Goal: Find specific page/section: Find specific page/section

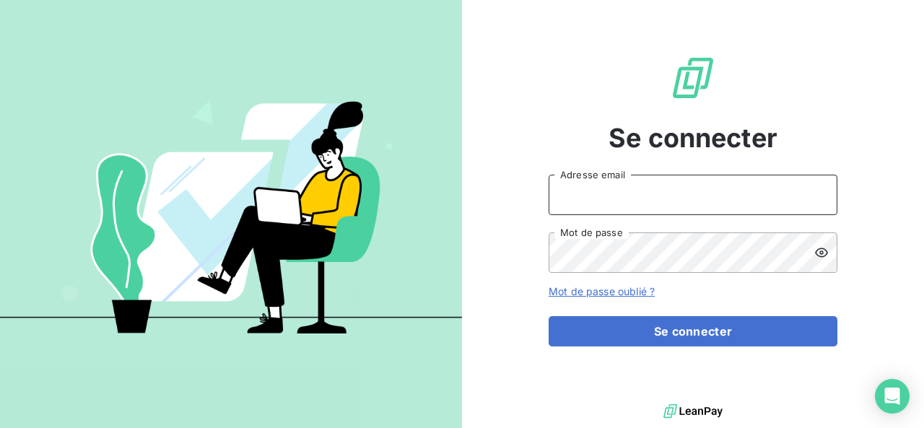
click at [597, 194] on input "Adresse email" at bounding box center [693, 195] width 289 height 40
type input "[EMAIL_ADDRESS][DOMAIN_NAME]"
click at [549, 316] on button "Se connecter" at bounding box center [693, 331] width 289 height 30
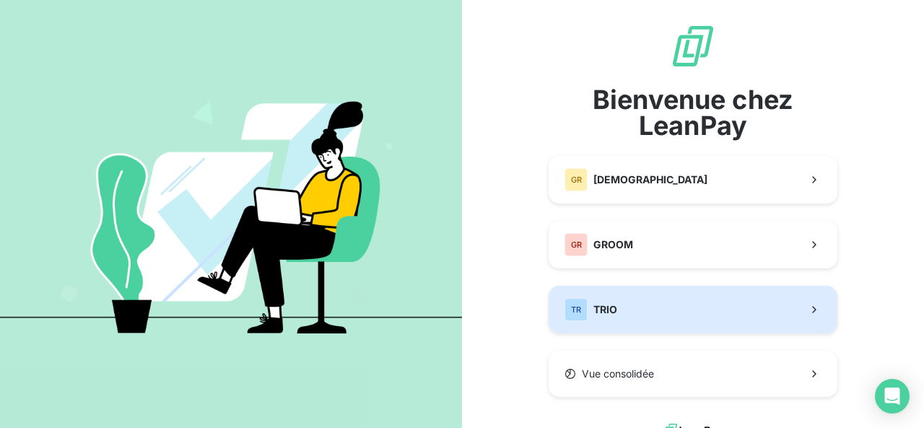
click at [643, 316] on button "TR TRIO" at bounding box center [693, 310] width 289 height 48
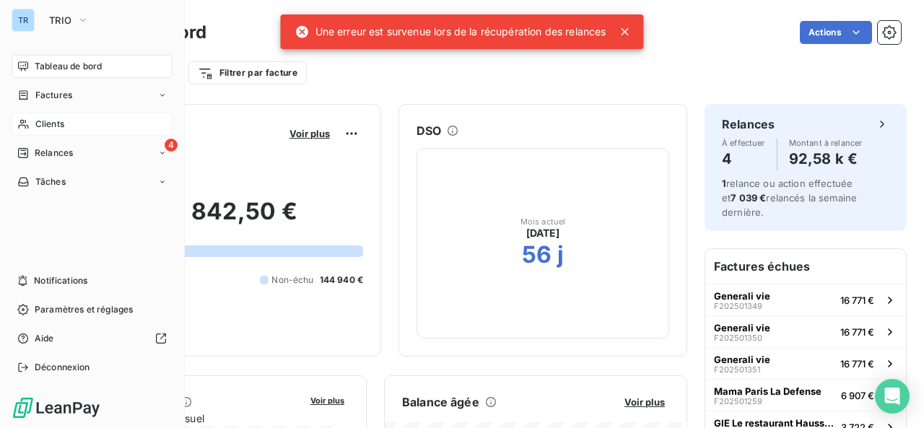
click at [30, 131] on div "Clients" at bounding box center [92, 124] width 161 height 23
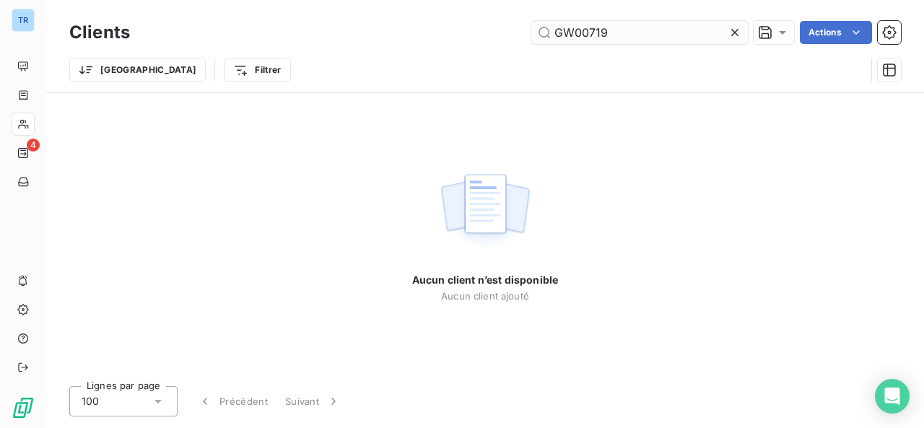
click at [712, 37] on input "GW00719" at bounding box center [639, 32] width 217 height 23
drag, startPoint x: 631, startPoint y: 38, endPoint x: 564, endPoint y: 38, distance: 67.1
click at [570, 38] on input "GW00719" at bounding box center [639, 32] width 217 height 23
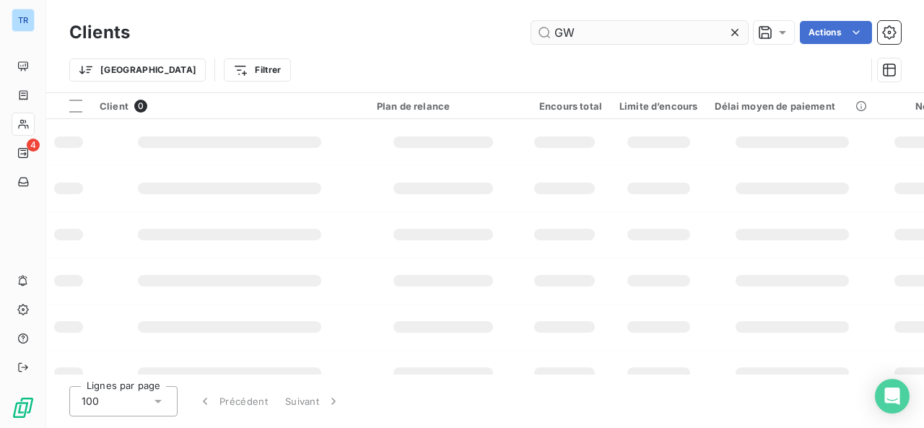
type input "G"
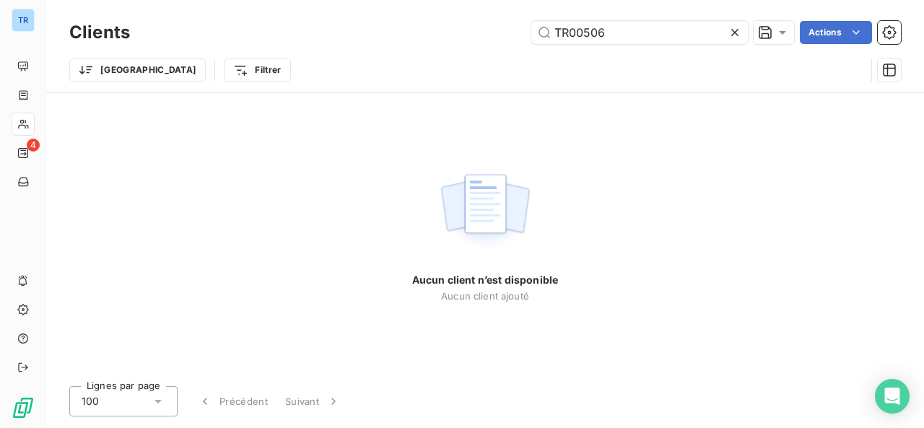
type input "TR00506"
